Goal: Transaction & Acquisition: Purchase product/service

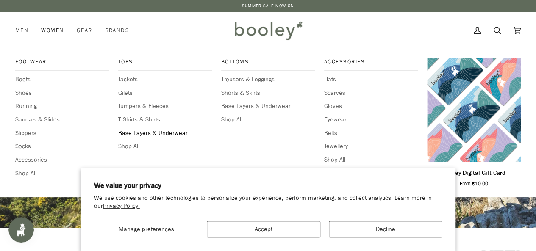
click at [141, 135] on span "Base Layers & Underwear" at bounding box center [165, 133] width 94 height 9
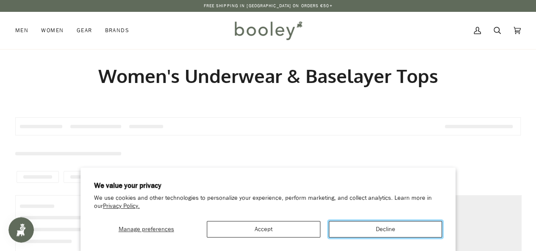
click at [384, 230] on button "Decline" at bounding box center [385, 229] width 113 height 17
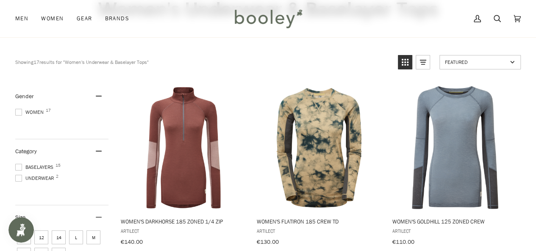
scroll to position [81, 0]
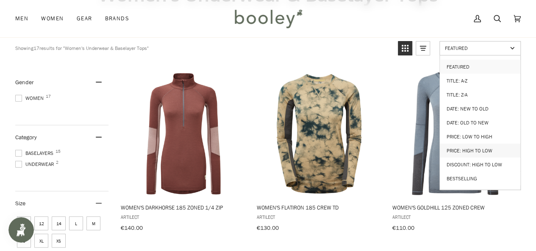
click at [470, 144] on link "Price: High to Low" at bounding box center [479, 151] width 80 height 14
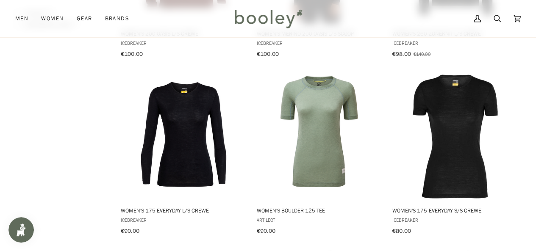
scroll to position [610, 0]
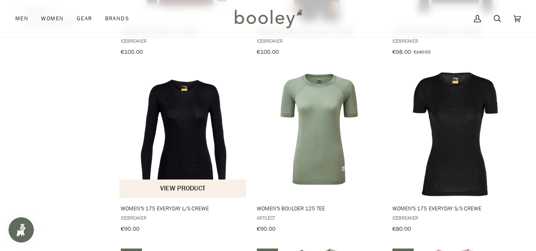
click at [197, 125] on img "Women's 175 Everyday L/S Crewe" at bounding box center [183, 134] width 127 height 127
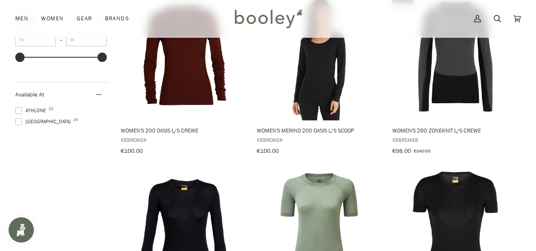
scroll to position [569, 0]
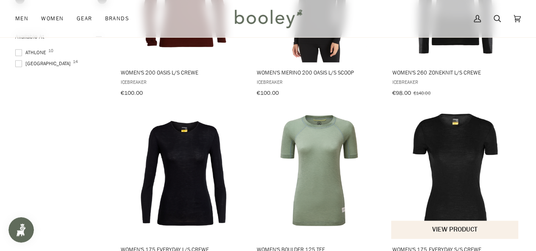
click at [455, 152] on img "Women's 175 Everyday S/S Crewe" at bounding box center [454, 175] width 127 height 127
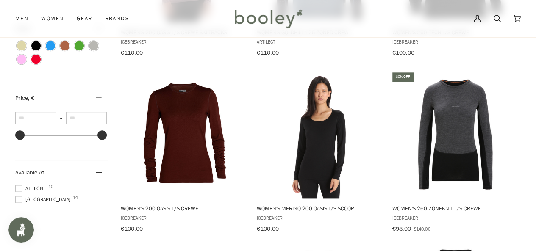
scroll to position [430, 0]
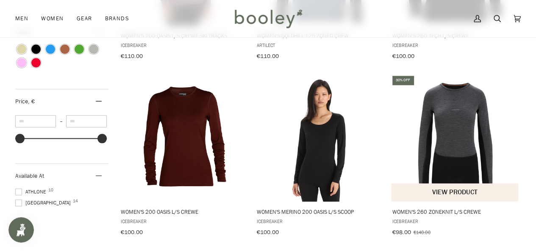
click at [459, 113] on img "Women's 260 ZoneKnit L/S Crewe" at bounding box center [454, 138] width 127 height 127
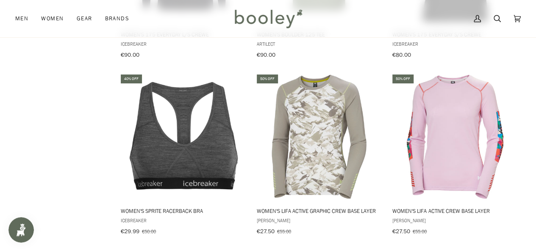
scroll to position [782, 0]
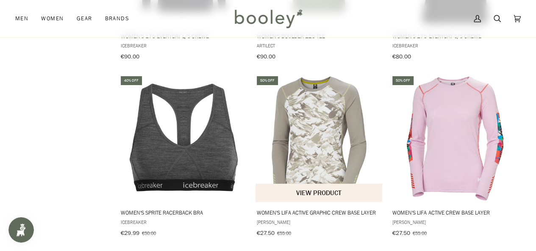
click at [325, 126] on img "Women's Lifa Active Graphic Crew Base Layer" at bounding box center [318, 138] width 127 height 127
click at [321, 138] on img "Women's Lifa Active Graphic Crew Base Layer" at bounding box center [318, 138] width 127 height 127
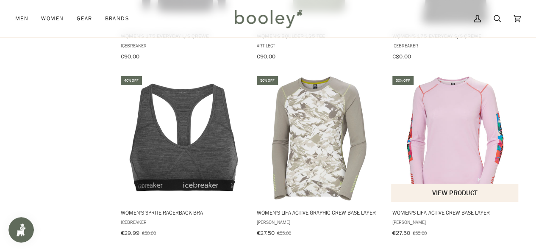
click at [462, 134] on img "Women's Lifa Active Crew Base Layer" at bounding box center [454, 138] width 127 height 127
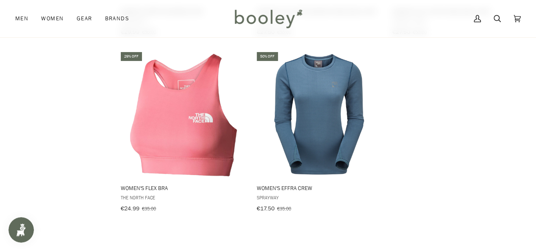
scroll to position [988, 0]
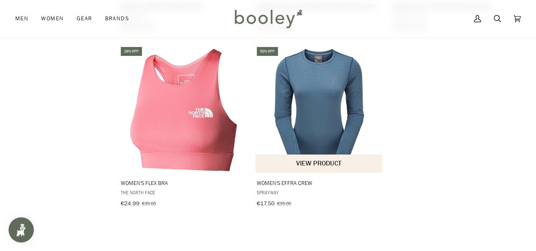
click at [310, 89] on img "Women's Effra Crew" at bounding box center [318, 109] width 127 height 127
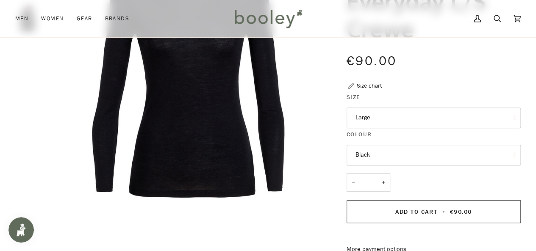
scroll to position [121, 0]
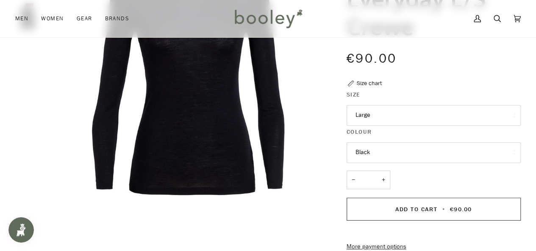
click at [377, 116] on button "Large" at bounding box center [433, 115] width 174 height 21
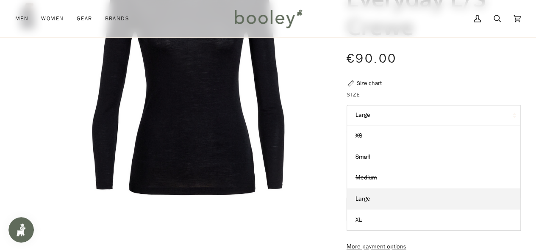
click at [377, 116] on button "Large" at bounding box center [433, 115] width 174 height 21
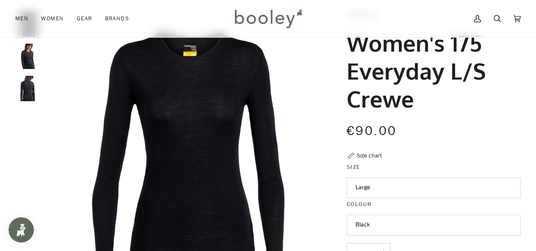
scroll to position [0, 0]
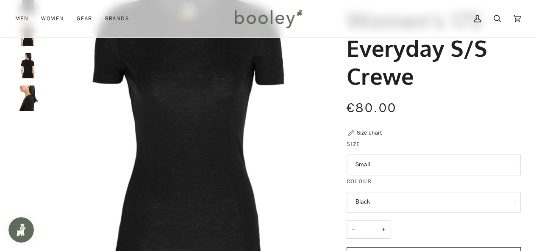
scroll to position [80, 0]
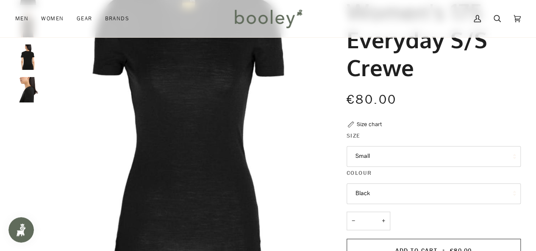
click at [381, 156] on button "Small" at bounding box center [433, 156] width 174 height 21
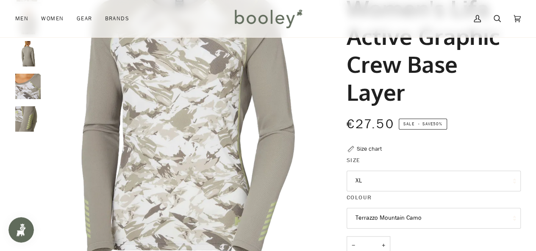
scroll to position [114, 0]
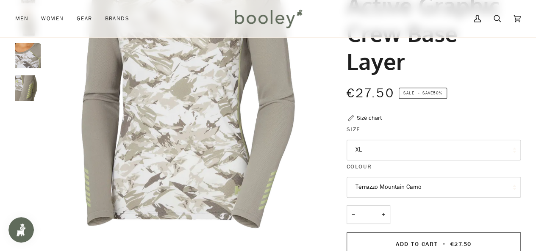
click at [406, 150] on button "XL" at bounding box center [433, 150] width 174 height 21
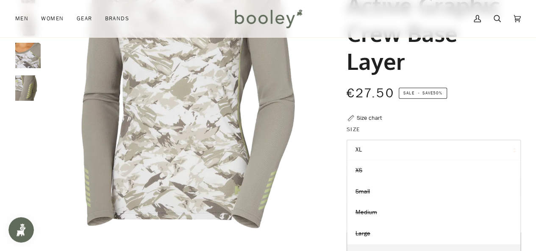
click at [487, 92] on div "€27.50 Sale • Save 50%" at bounding box center [433, 92] width 174 height 19
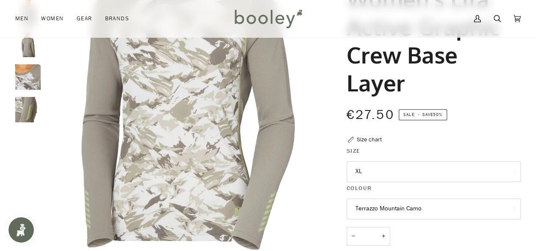
scroll to position [101, 0]
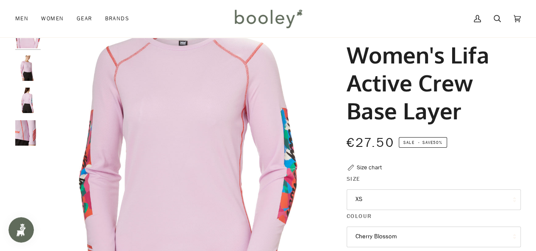
scroll to position [40, 0]
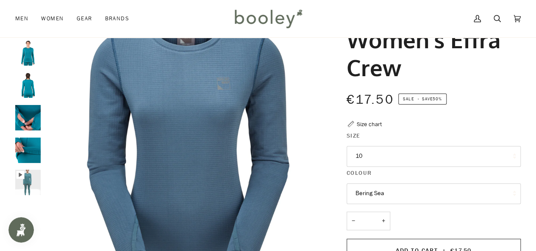
scroll to position [59, 0]
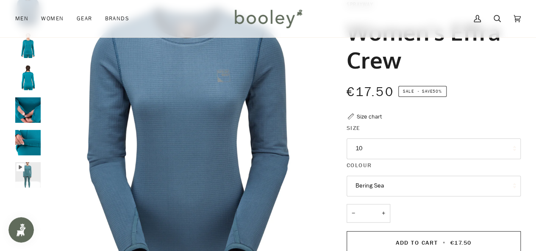
click at [380, 149] on button "10" at bounding box center [433, 148] width 174 height 21
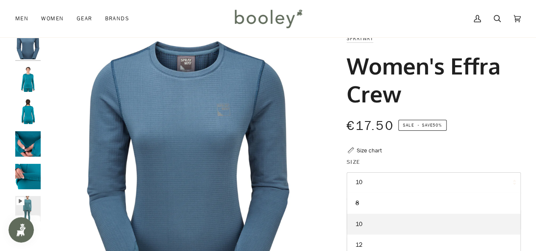
scroll to position [25, 0]
